Goal: Task Accomplishment & Management: Use online tool/utility

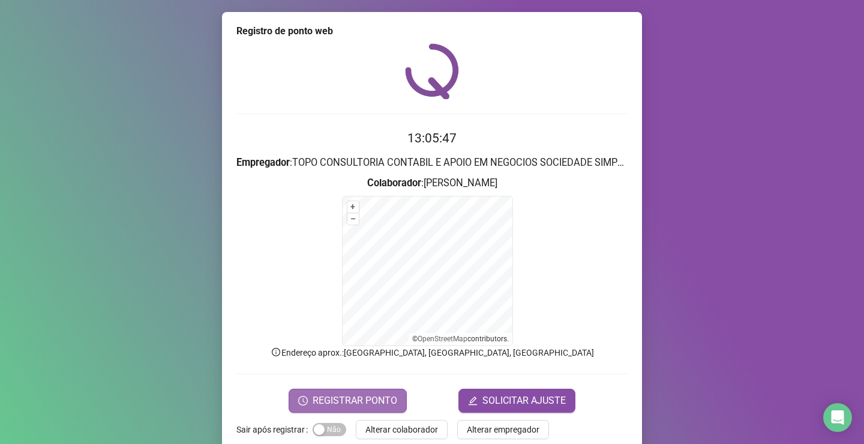
click at [354, 402] on span "REGISTRAR PONTO" at bounding box center [355, 400] width 85 height 14
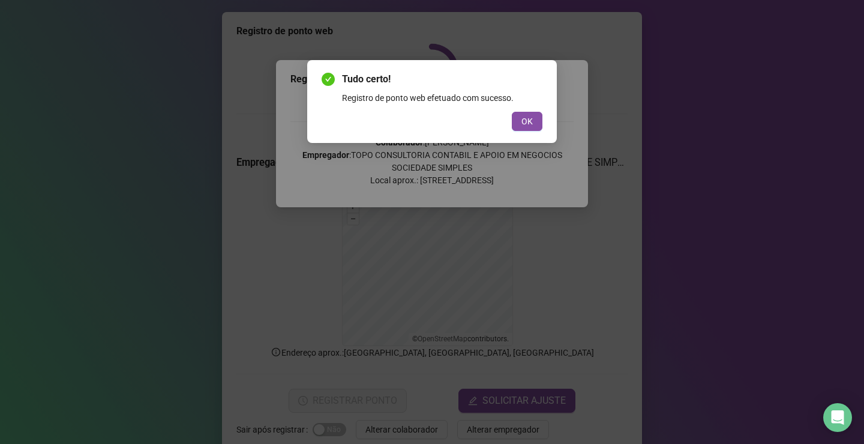
drag, startPoint x: 528, startPoint y: 114, endPoint x: 546, endPoint y: 120, distance: 19.0
click at [529, 114] on button "OK" at bounding box center [527, 121] width 31 height 19
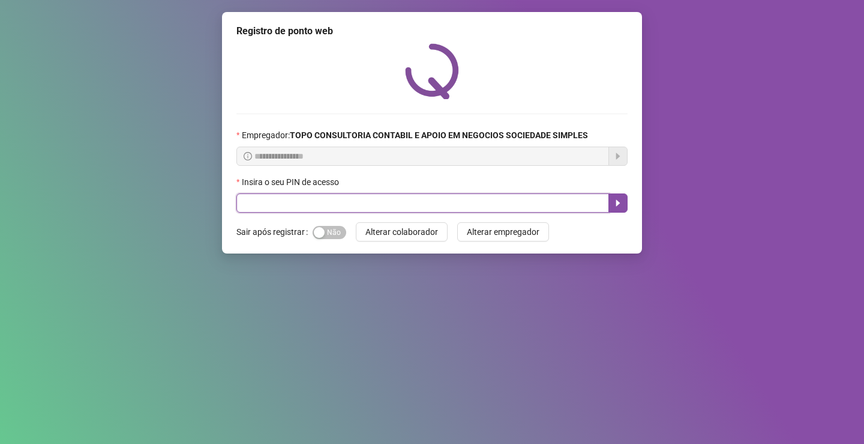
click at [323, 205] on input "text" at bounding box center [423, 202] width 373 height 19
type input "*****"
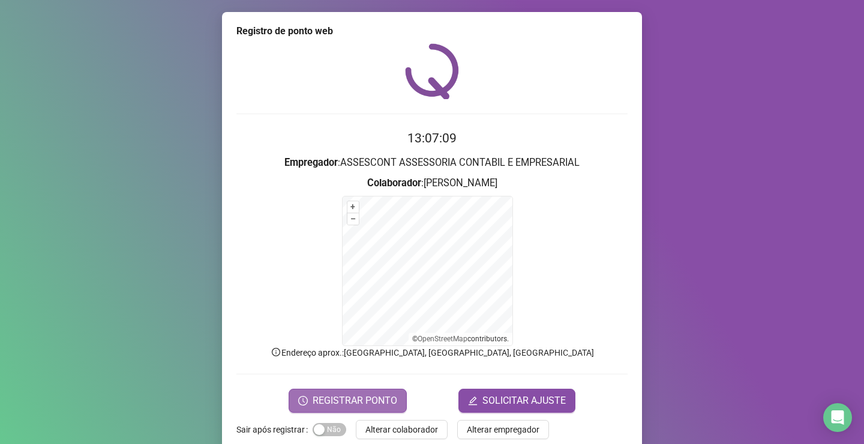
click at [331, 400] on span "REGISTRAR PONTO" at bounding box center [355, 400] width 85 height 14
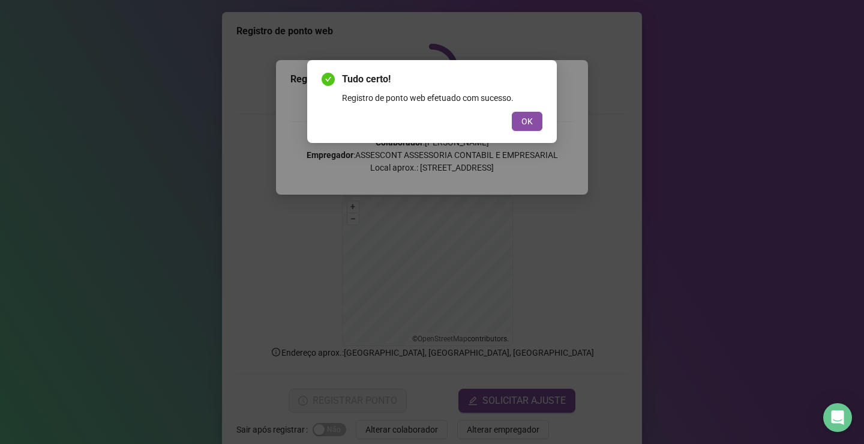
click at [543, 118] on div "Tudo certo! Registro de ponto web efetuado com sucesso. OK" at bounding box center [432, 101] width 250 height 83
